Goal: Information Seeking & Learning: Understand process/instructions

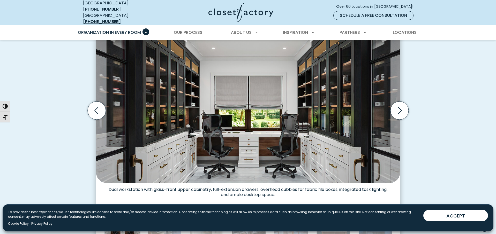
scroll to position [168, 0]
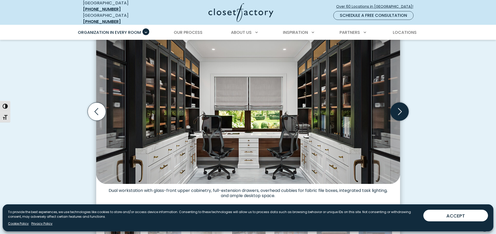
click at [405, 109] on icon "Next slide" at bounding box center [399, 112] width 18 height 18
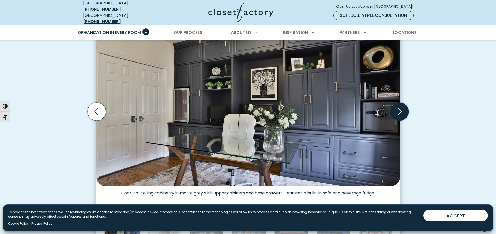
click at [405, 109] on icon "Next slide" at bounding box center [399, 112] width 18 height 18
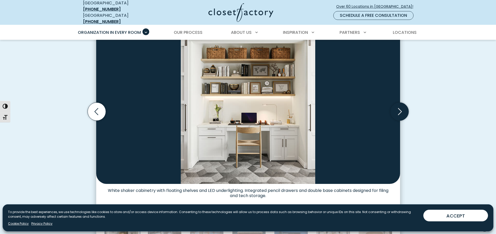
click at [405, 109] on icon "Next slide" at bounding box center [399, 112] width 18 height 18
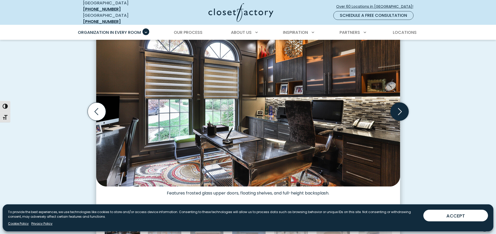
click at [405, 109] on icon "Next slide" at bounding box center [399, 112] width 18 height 18
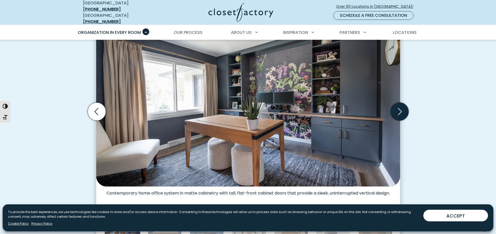
click at [405, 109] on icon "Next slide" at bounding box center [399, 112] width 18 height 18
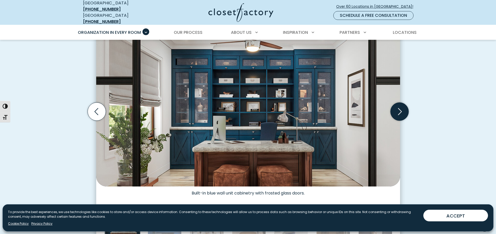
click at [405, 109] on icon "Next slide" at bounding box center [399, 112] width 18 height 18
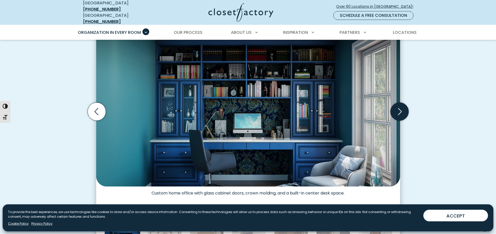
click at [405, 109] on icon "Next slide" at bounding box center [399, 112] width 18 height 18
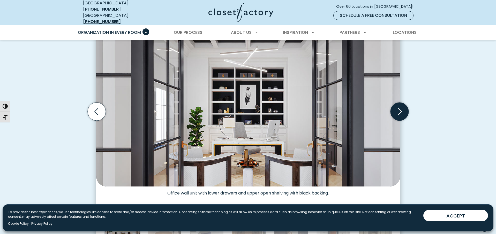
click at [405, 109] on icon "Next slide" at bounding box center [399, 112] width 18 height 18
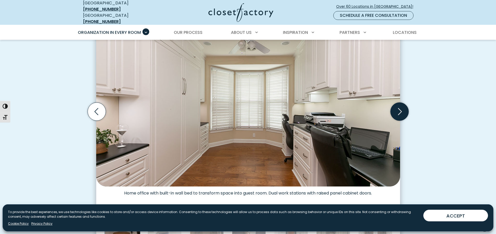
click at [405, 109] on icon "Next slide" at bounding box center [399, 112] width 18 height 18
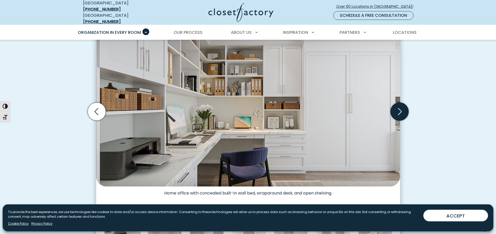
click at [405, 109] on icon "Next slide" at bounding box center [399, 112] width 18 height 18
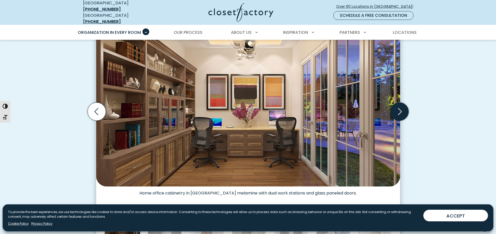
click at [405, 109] on icon "Next slide" at bounding box center [399, 112] width 18 height 18
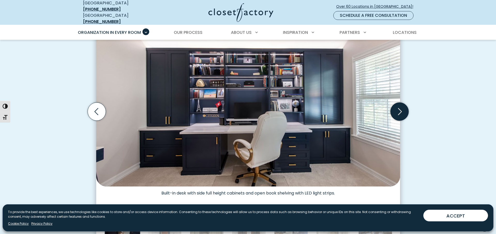
click at [405, 109] on icon "Next slide" at bounding box center [399, 112] width 18 height 18
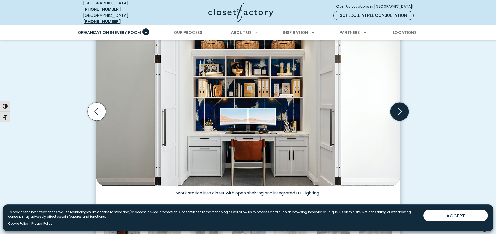
click at [405, 109] on icon "Next slide" at bounding box center [399, 112] width 18 height 18
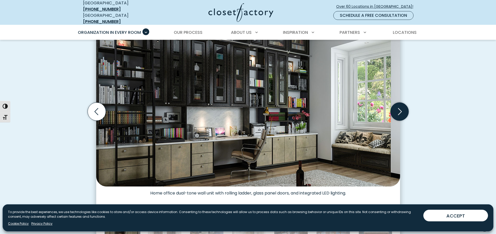
click at [405, 109] on icon "Next slide" at bounding box center [399, 112] width 18 height 18
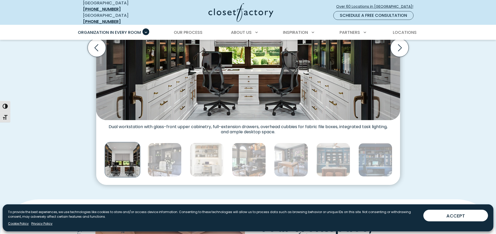
scroll to position [234, 0]
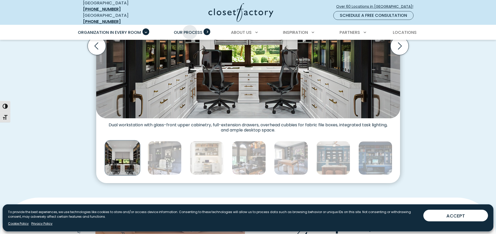
click at [190, 29] on span "Our Process" at bounding box center [188, 32] width 29 height 6
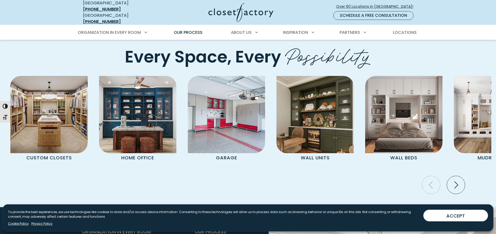
scroll to position [1080, 0]
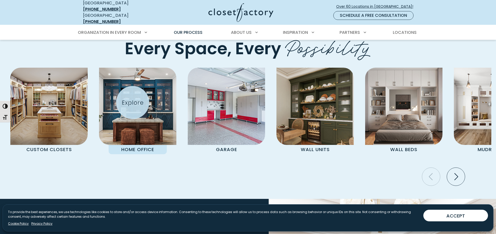
click at [133, 103] on img "Pages Gallery" at bounding box center [137, 106] width 77 height 77
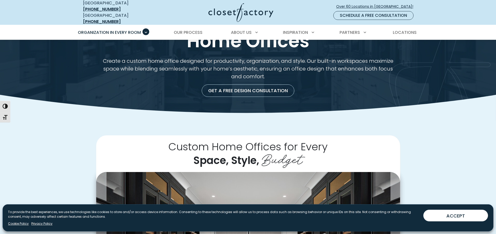
scroll to position [16, 0]
